Goal: Find specific page/section: Find specific page/section

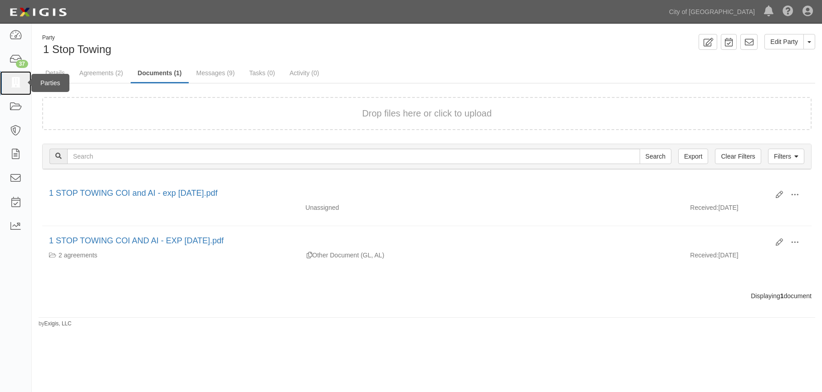
click at [16, 85] on icon at bounding box center [15, 83] width 13 height 10
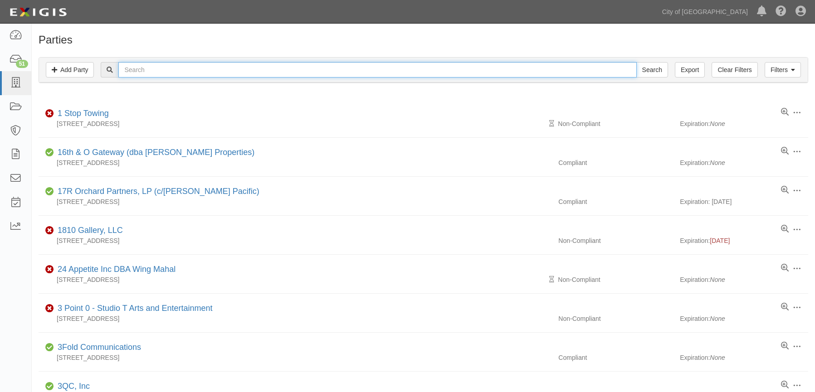
click at [247, 71] on input "text" at bounding box center [377, 69] width 518 height 15
type input "rincon"
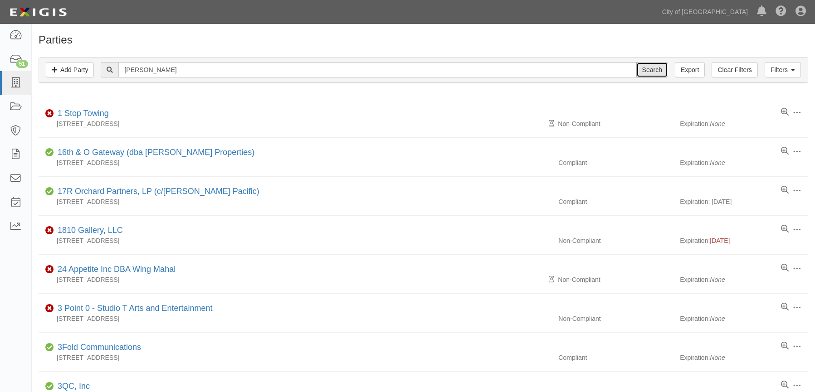
click at [646, 73] on input "Search" at bounding box center [652, 69] width 32 height 15
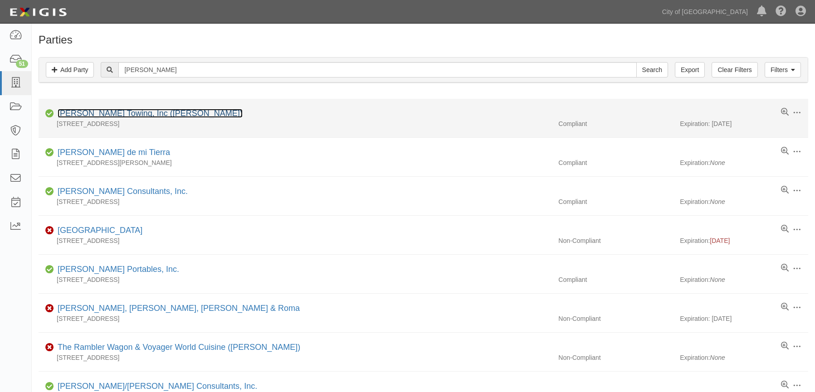
click at [109, 111] on link "[PERSON_NAME] Towing, Inc ([PERSON_NAME])" at bounding box center [150, 113] width 185 height 9
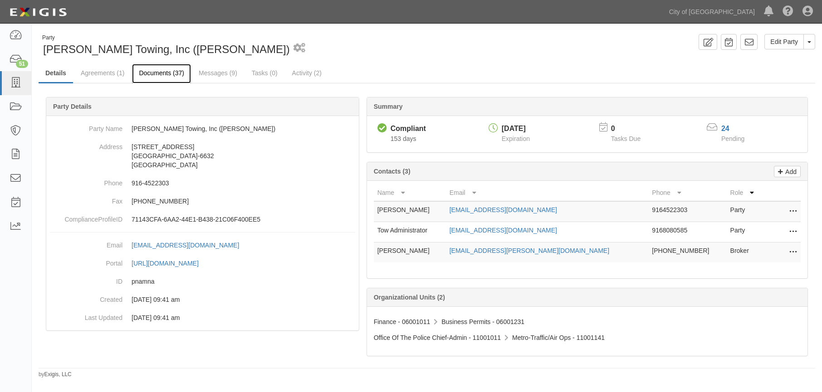
click at [168, 77] on link "Documents (37)" at bounding box center [161, 74] width 59 height 20
